Goal: Find specific page/section: Find specific page/section

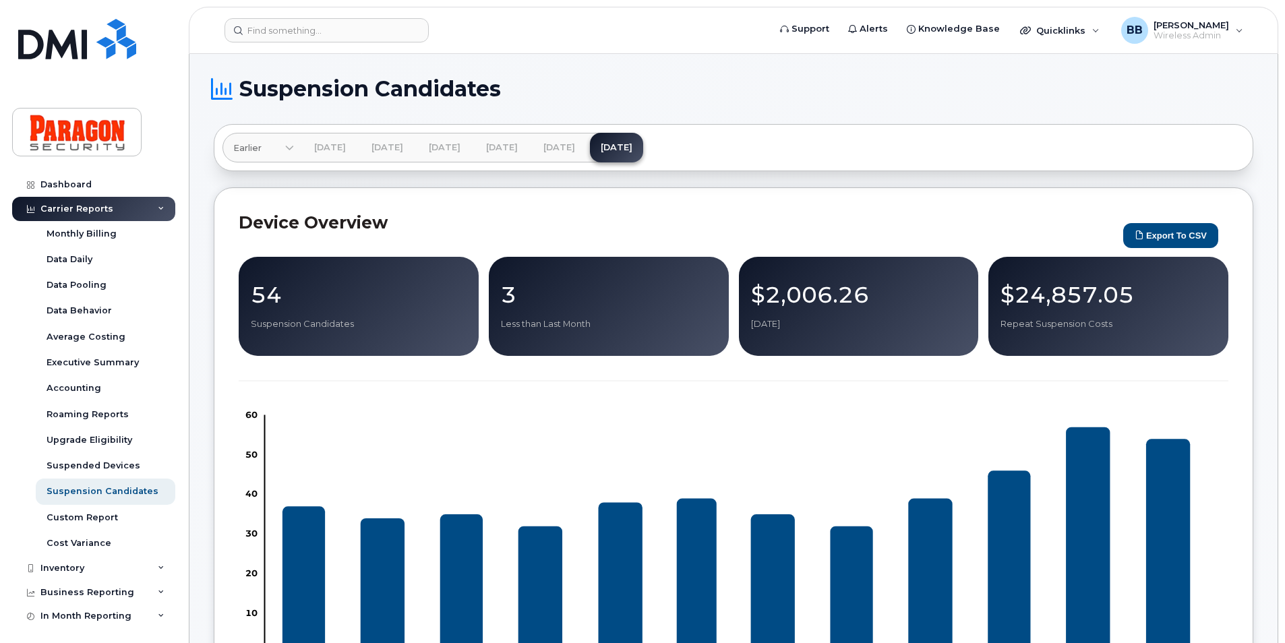
scroll to position [607, 0]
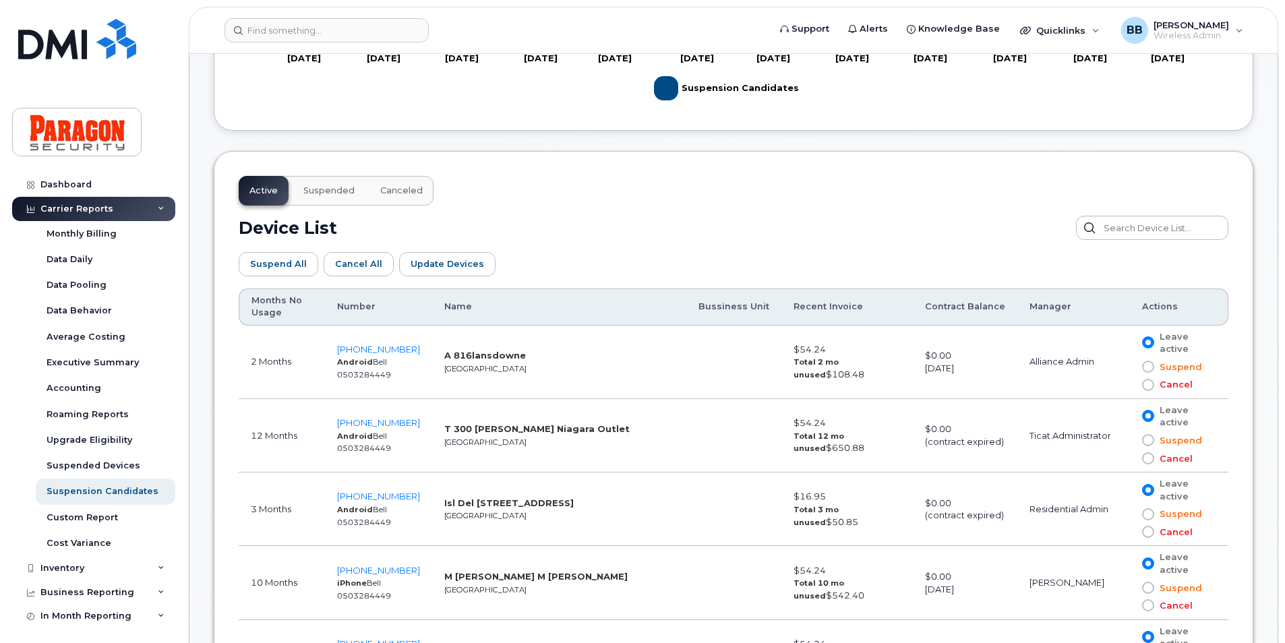
click at [86, 202] on div "Carrier Reports" at bounding box center [93, 209] width 163 height 24
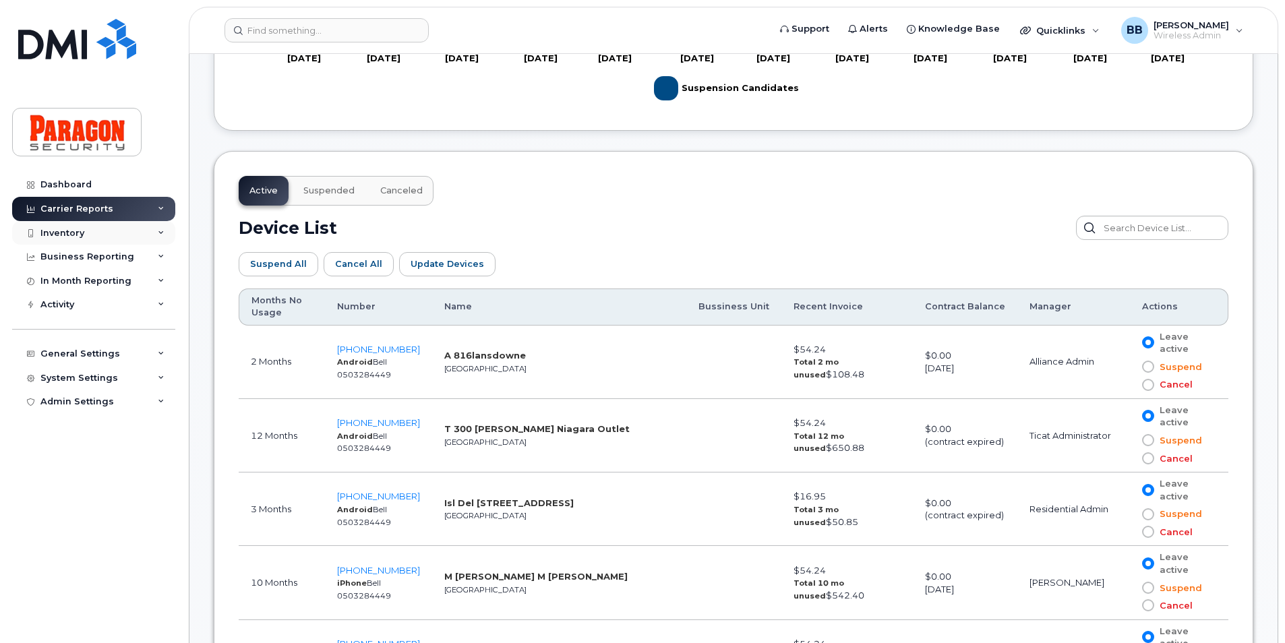
click at [76, 227] on div "Inventory" at bounding box center [93, 233] width 163 height 24
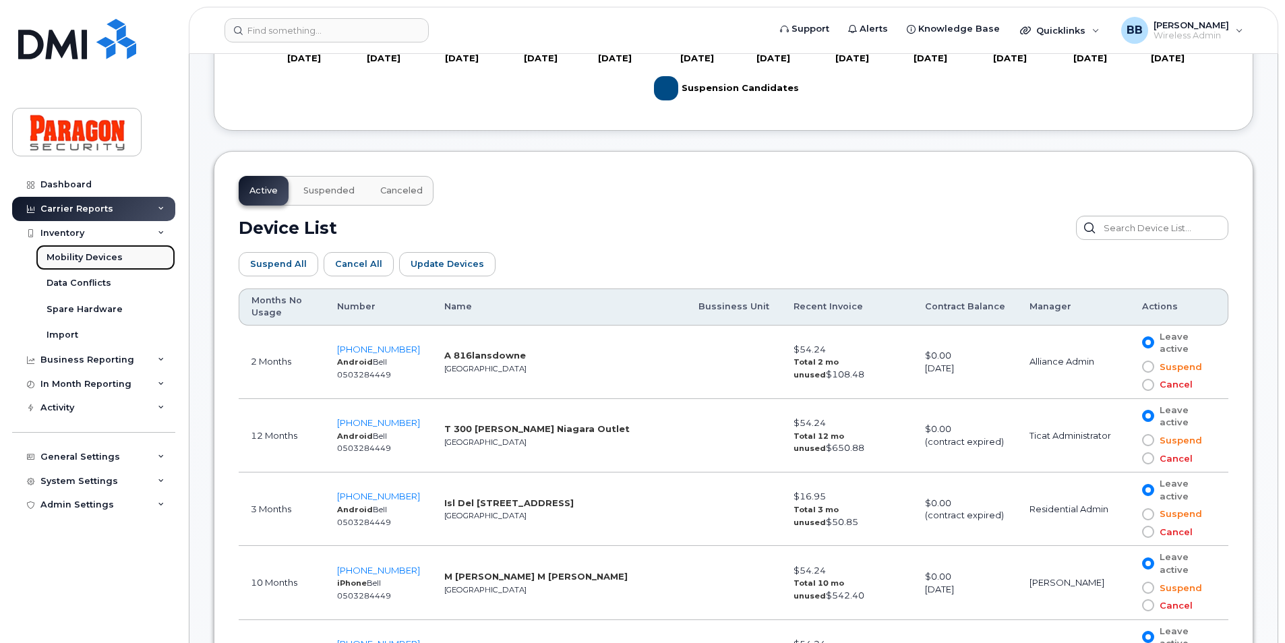
click at [87, 254] on div "Mobility Devices" at bounding box center [85, 257] width 76 height 12
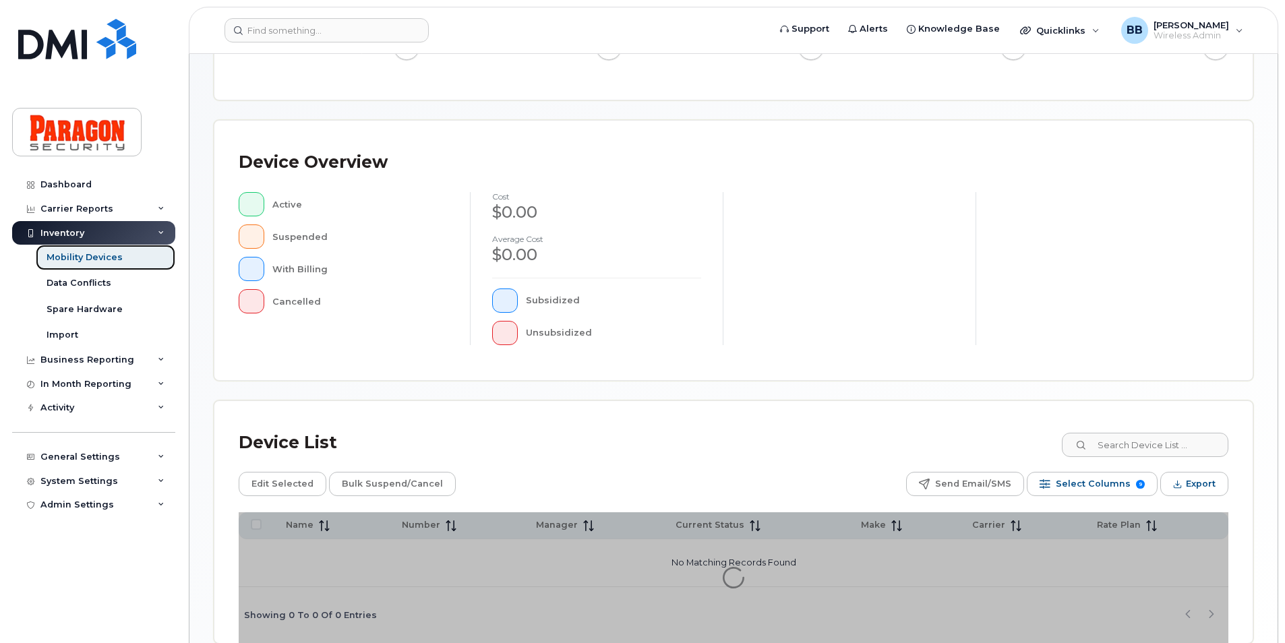
scroll to position [270, 0]
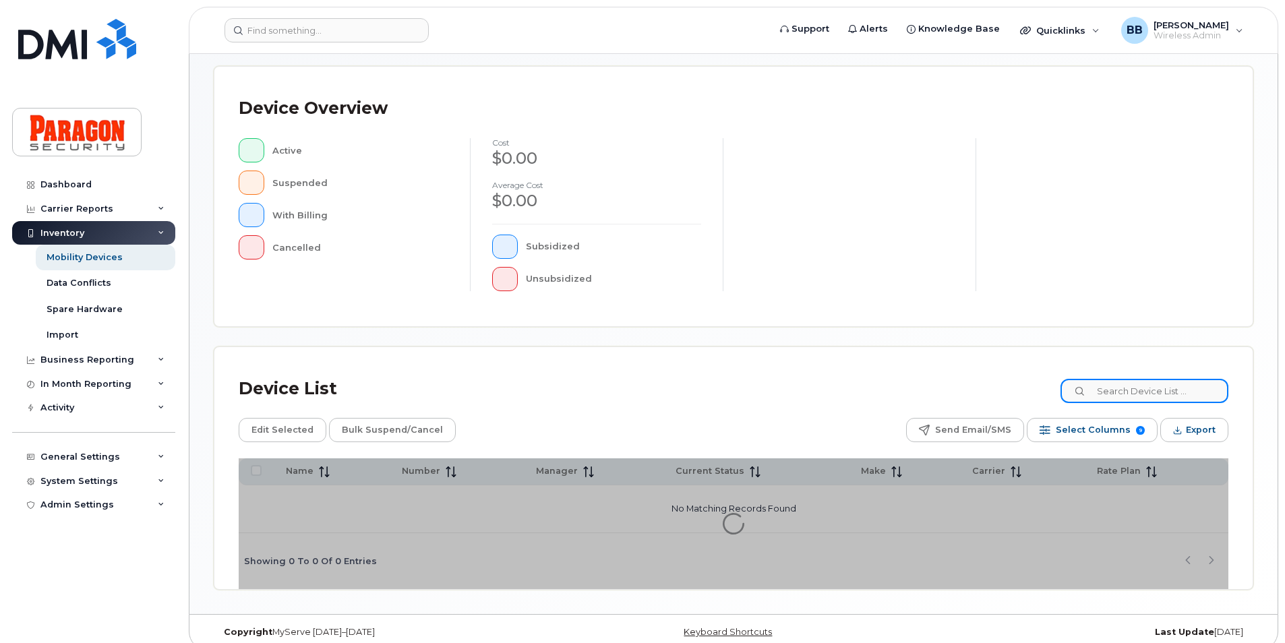
click at [1160, 390] on input at bounding box center [1145, 391] width 168 height 24
type input "8501"
click at [77, 252] on div "Mobility Devices" at bounding box center [85, 257] width 76 height 12
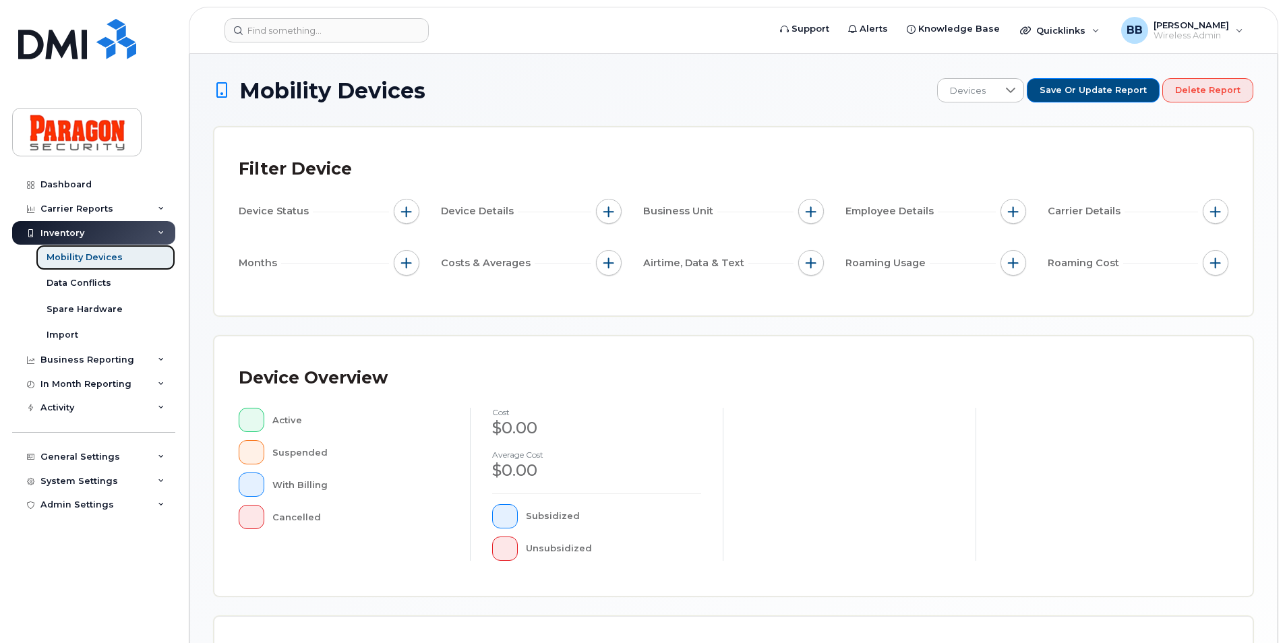
click at [100, 257] on div "Mobility Devices" at bounding box center [85, 257] width 76 height 12
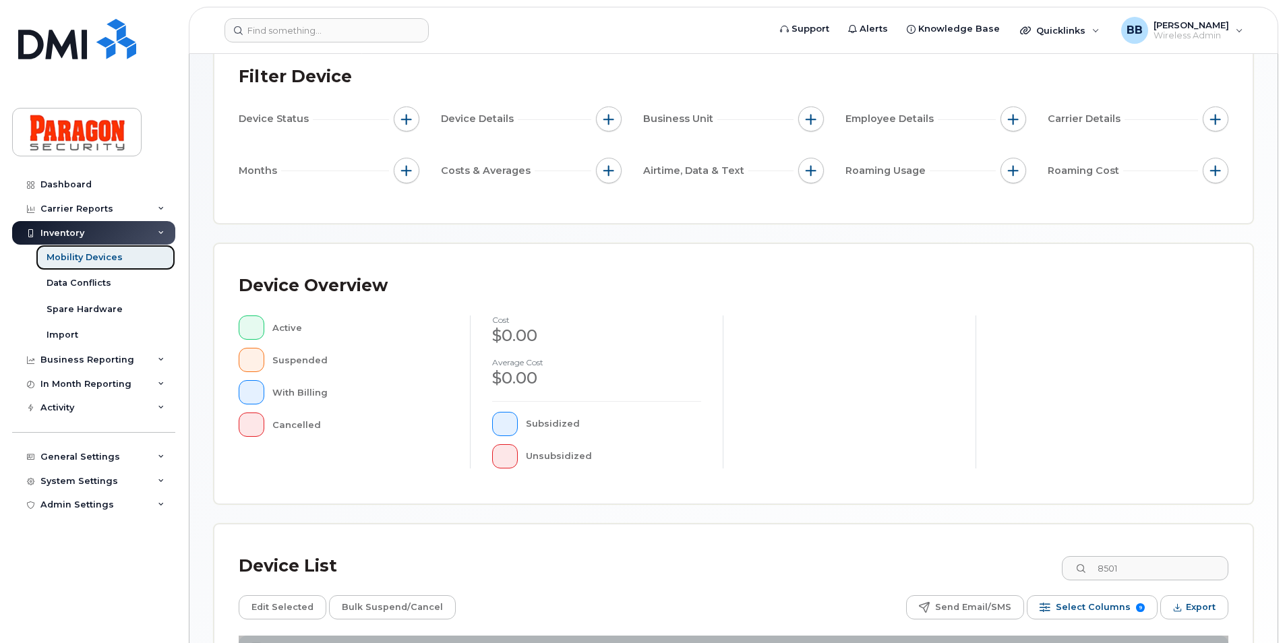
scroll to position [284, 0]
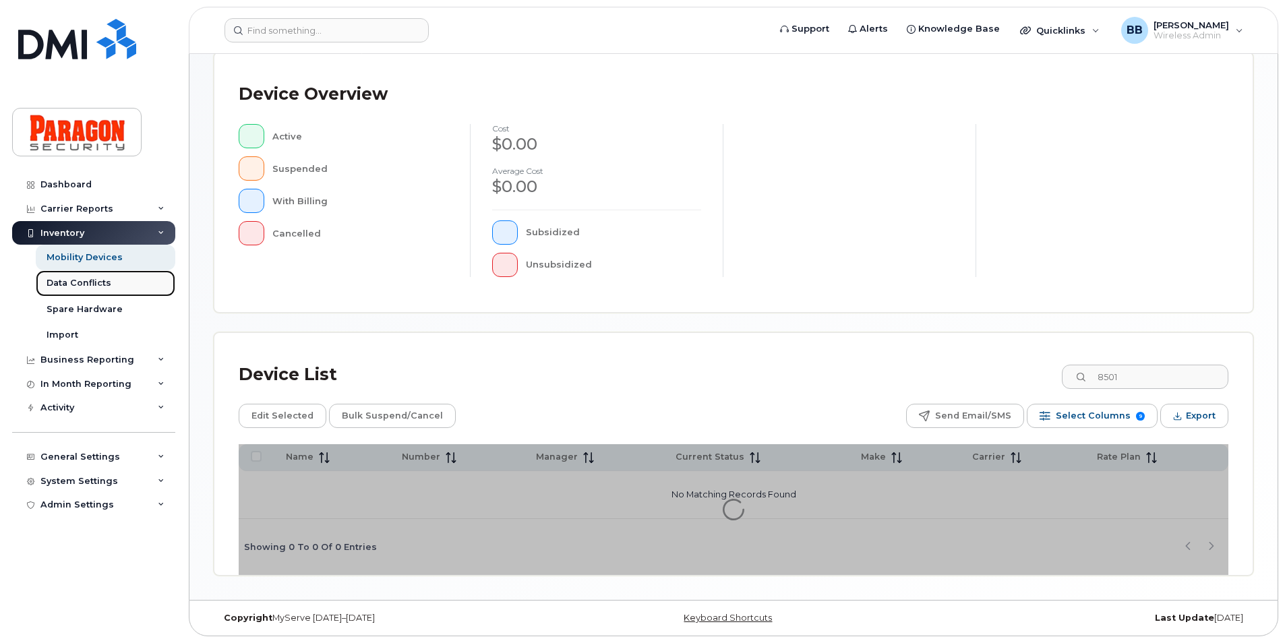
click at [55, 286] on div "Data Conflicts" at bounding box center [79, 283] width 65 height 12
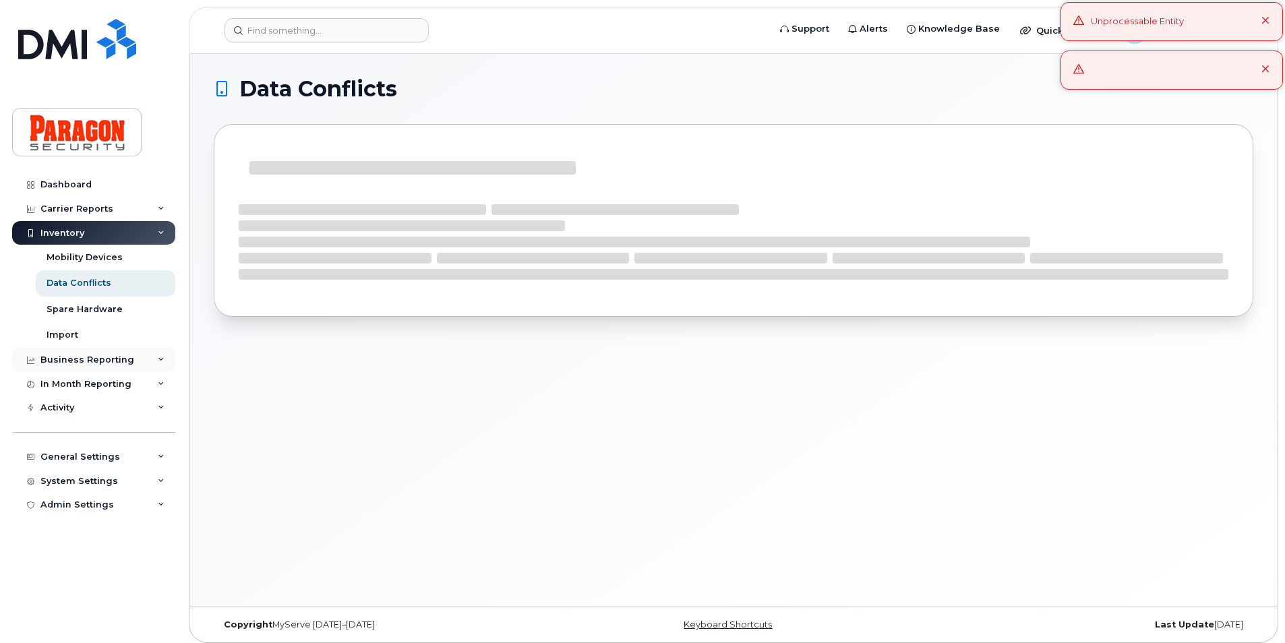
click at [89, 362] on div "Business Reporting" at bounding box center [87, 360] width 94 height 11
click at [69, 336] on div "Import" at bounding box center [63, 335] width 32 height 12
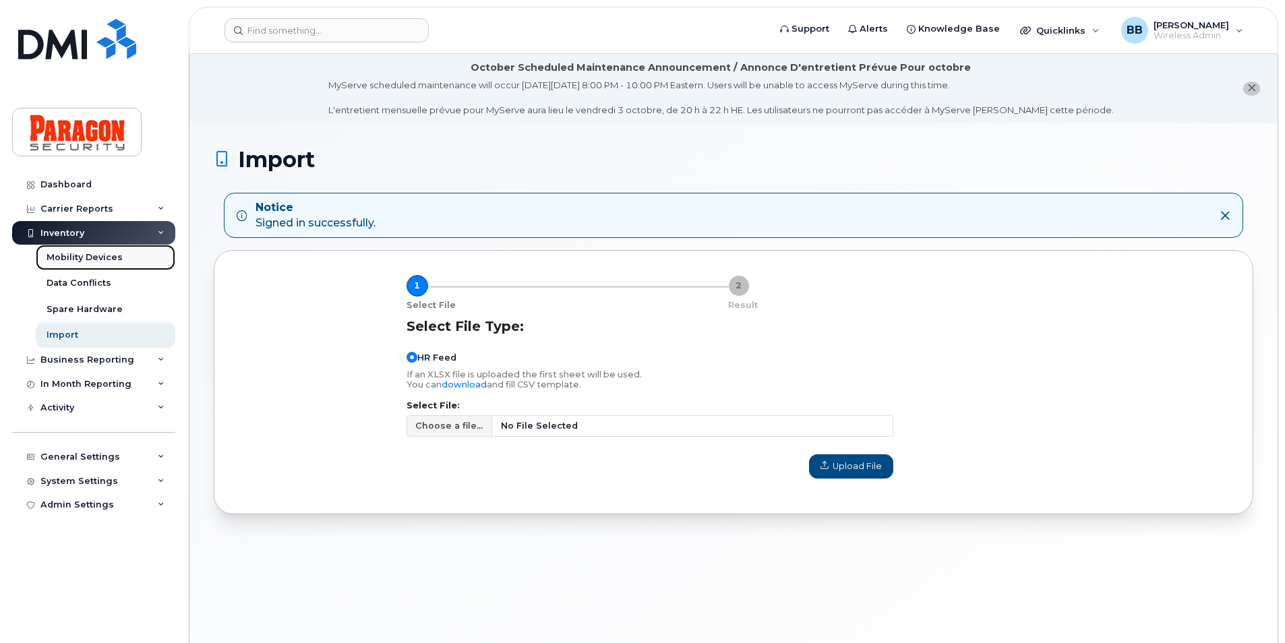
click at [78, 253] on div "Mobility Devices" at bounding box center [85, 257] width 76 height 12
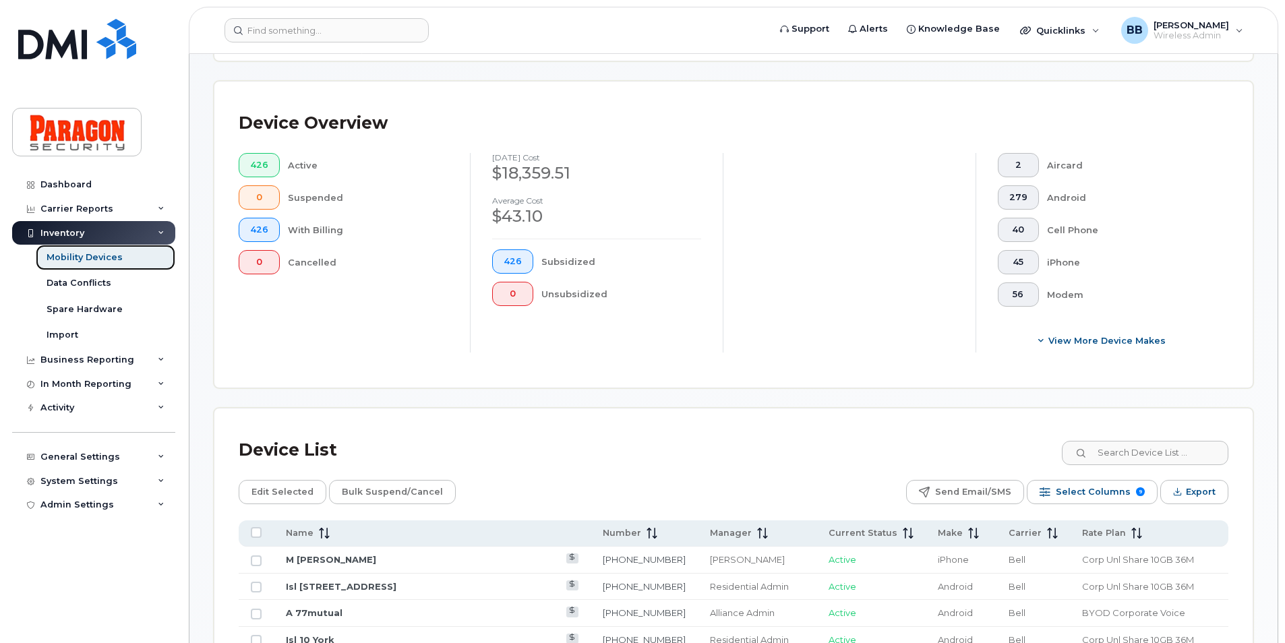
scroll to position [472, 0]
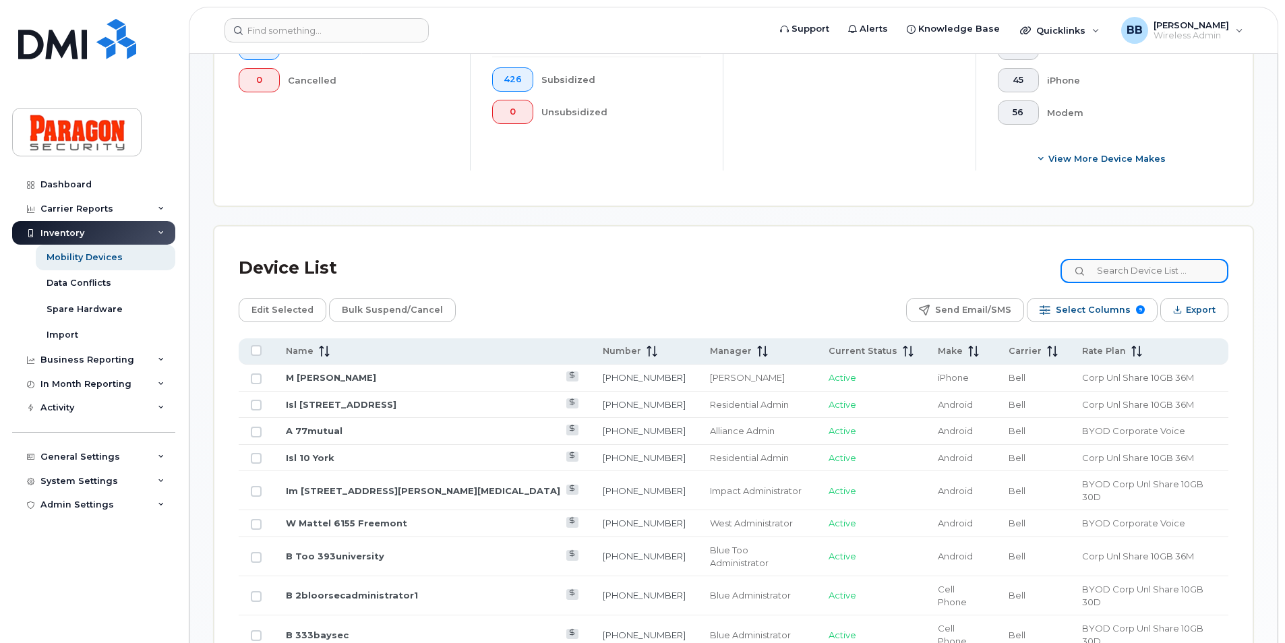
click at [1117, 263] on input at bounding box center [1145, 271] width 168 height 24
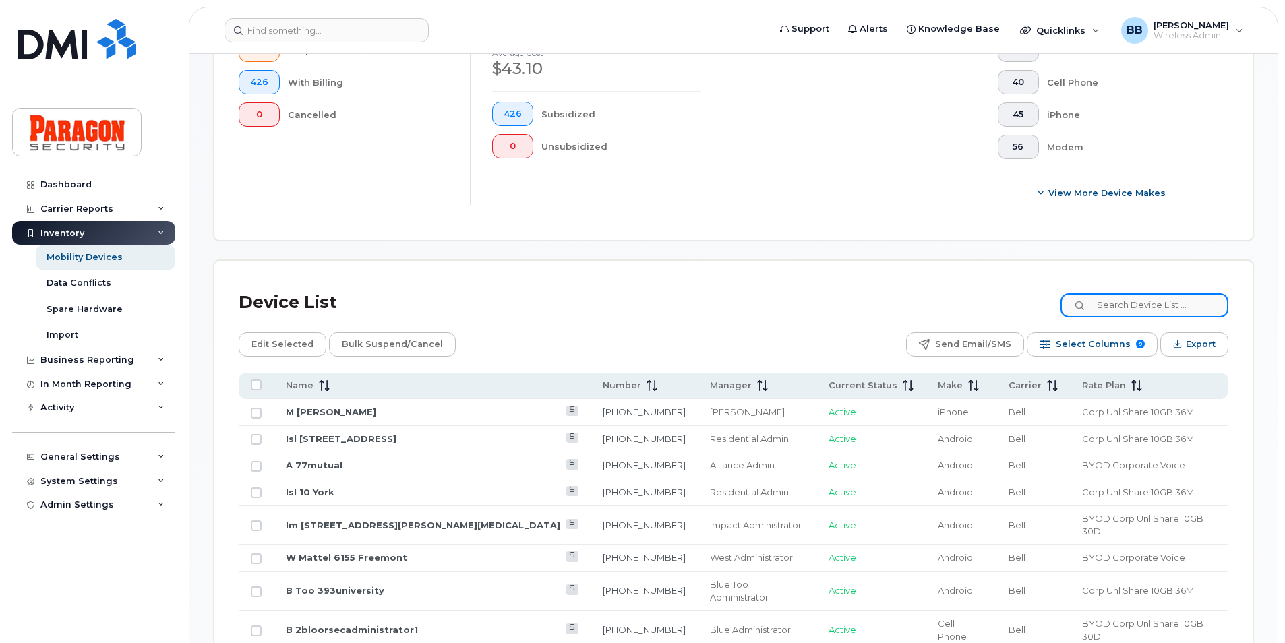
scroll to position [405, 0]
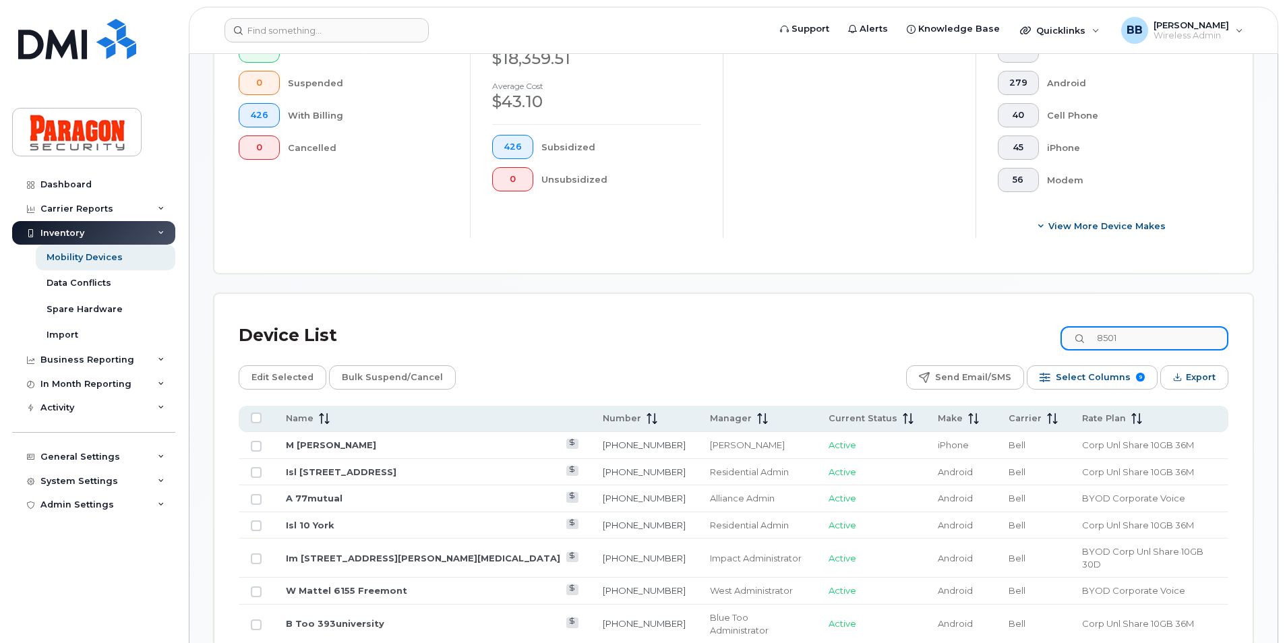
type input "8501"
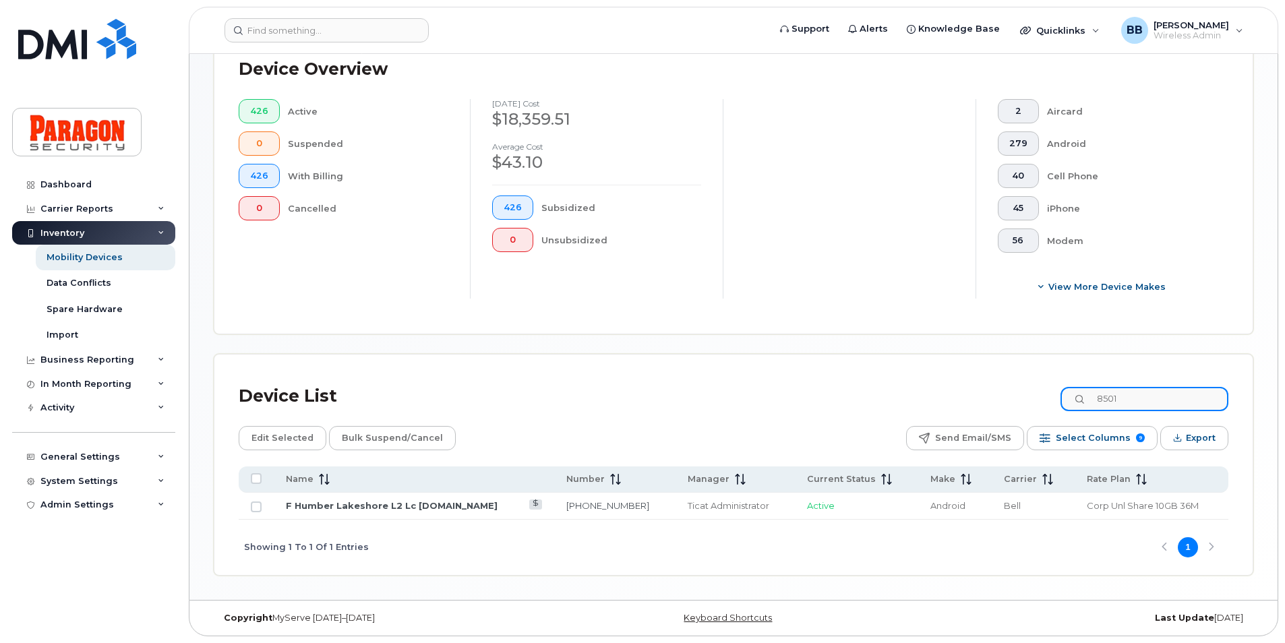
scroll to position [344, 0]
click at [463, 505] on link "F Humber Lakeshore L2 Lc [DOMAIN_NAME]" at bounding box center [392, 505] width 212 height 11
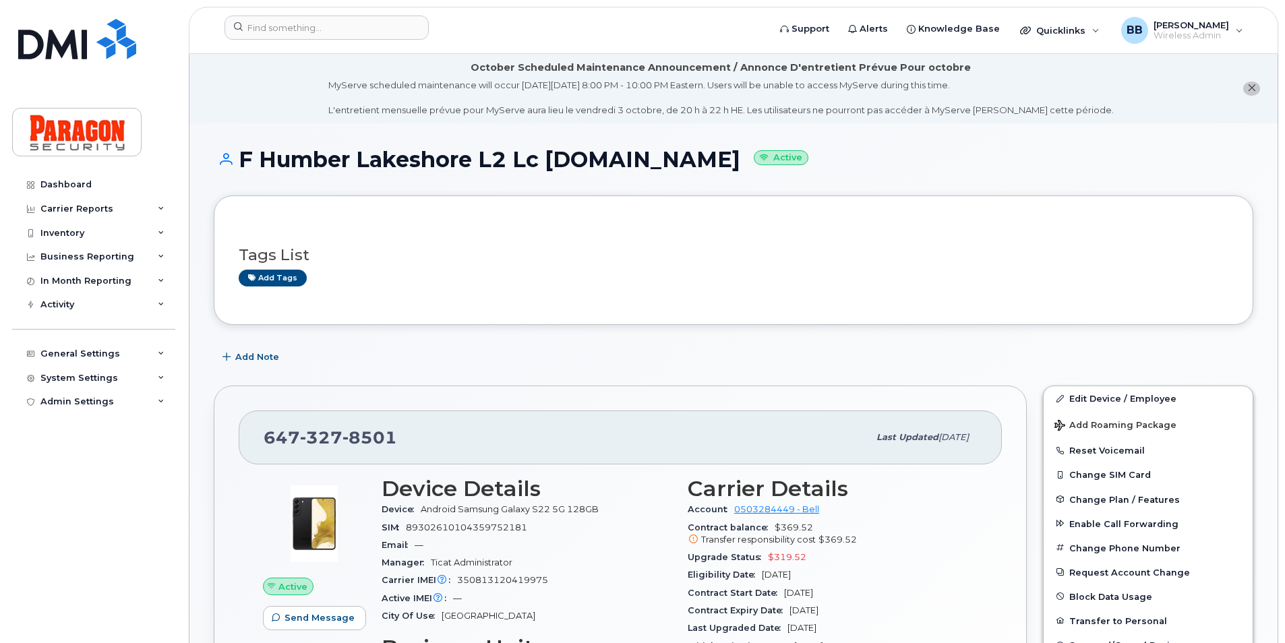
scroll to position [202, 0]
